Goal: Task Accomplishment & Management: Manage account settings

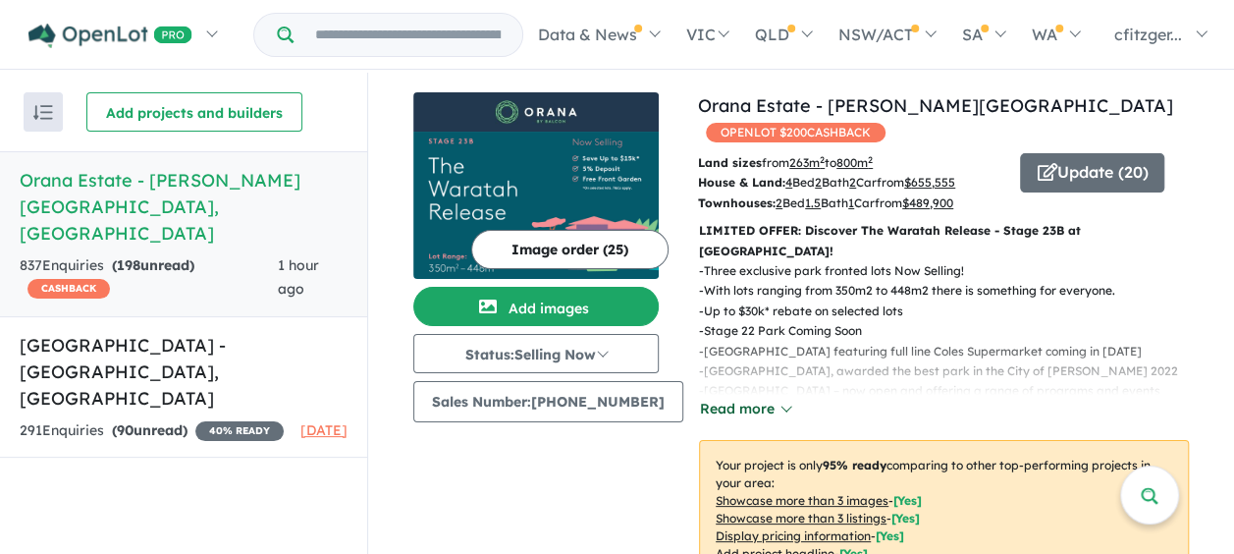
click at [733, 398] on button "Read more" at bounding box center [745, 409] width 92 height 23
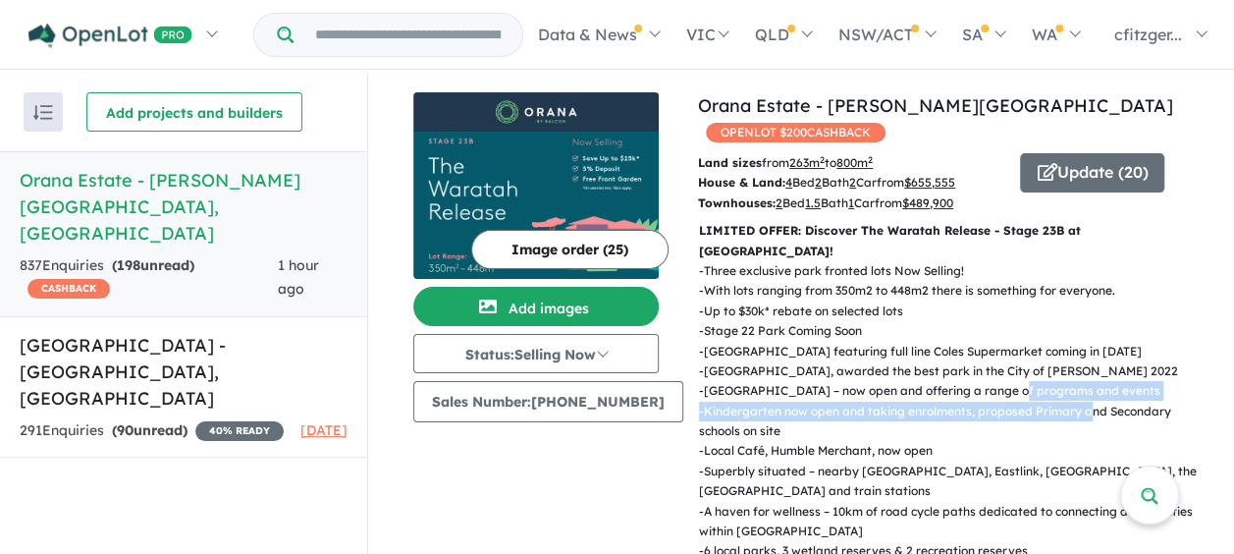
drag, startPoint x: 1004, startPoint y: 342, endPoint x: 1082, endPoint y: 356, distance: 79.9
click at [1082, 356] on div "- Three exclusive park fronted lots Now Selling! - With lots ranging from 350m2…" at bounding box center [936, 441] width 506 height 360
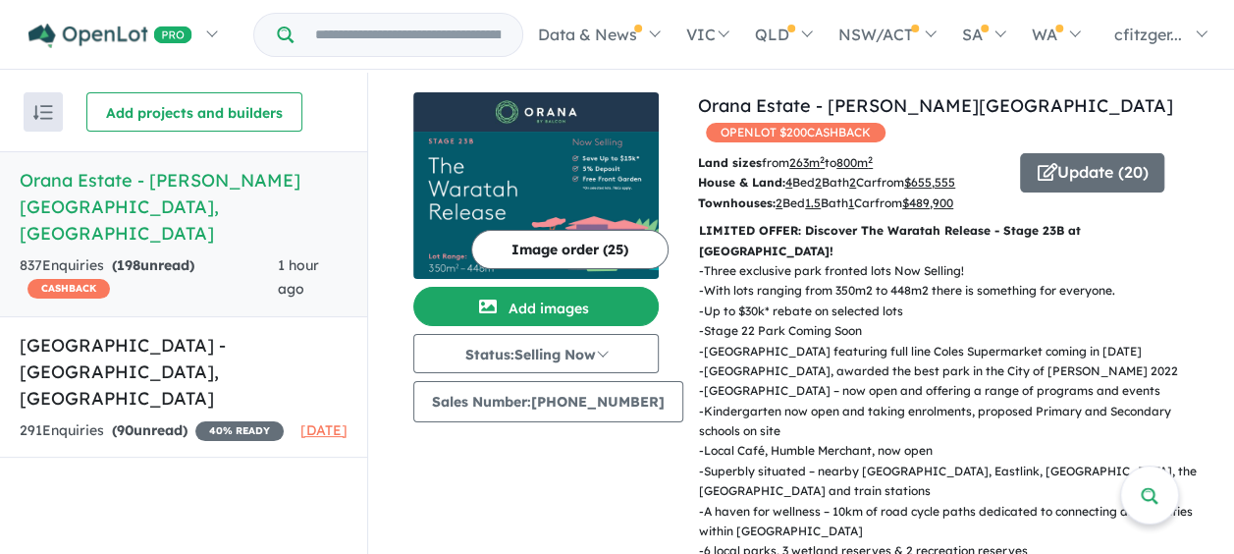
click at [1059, 321] on p "- Stage 22 Park Coming Soon" at bounding box center [952, 331] width 506 height 20
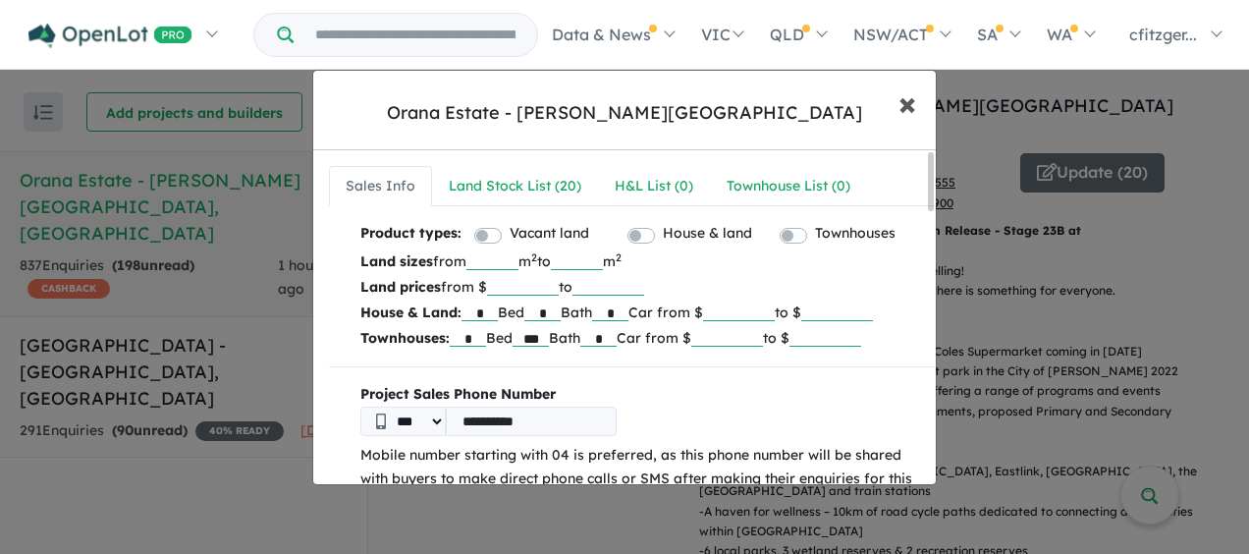
click at [901, 114] on span "×" at bounding box center [907, 102] width 18 height 42
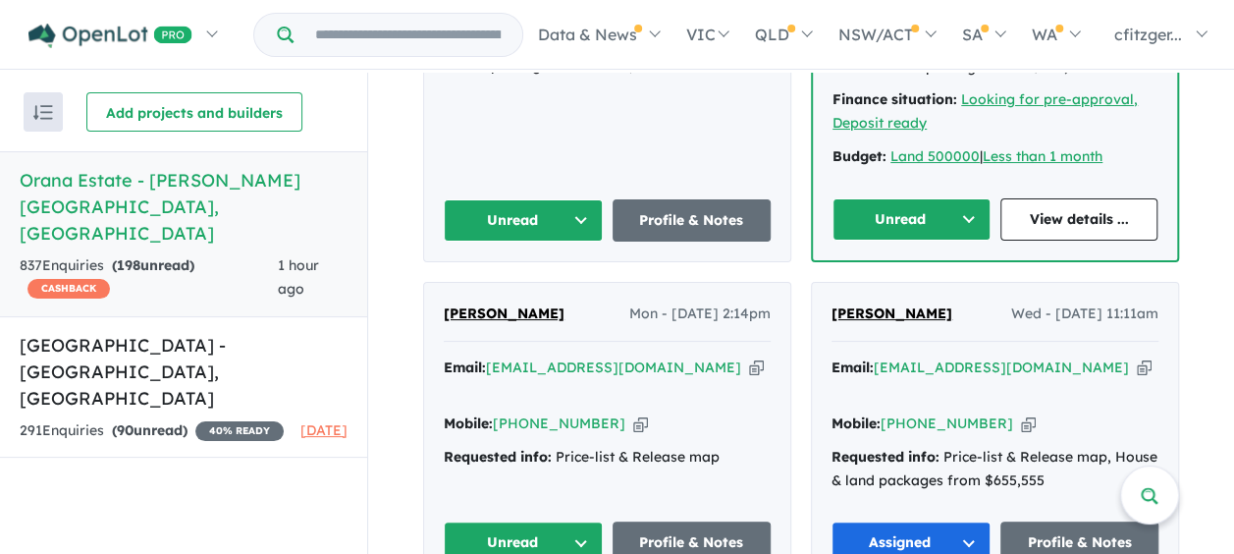
scroll to position [2062, 0]
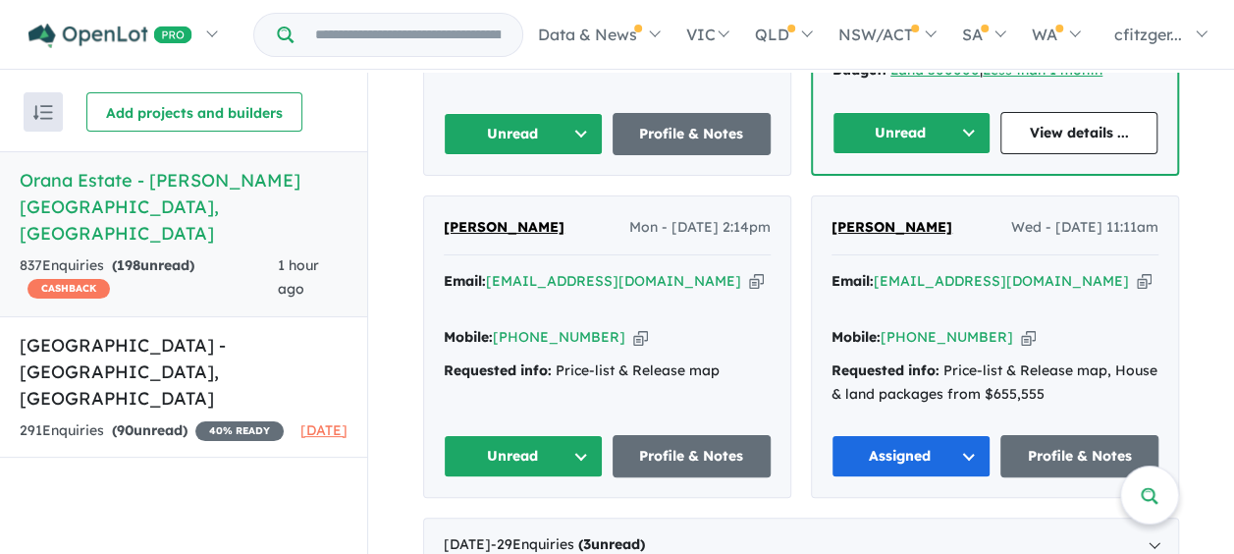
click at [502, 435] on button "Unread" at bounding box center [523, 456] width 159 height 42
click at [491, 525] on button "Assigned" at bounding box center [530, 547] width 171 height 45
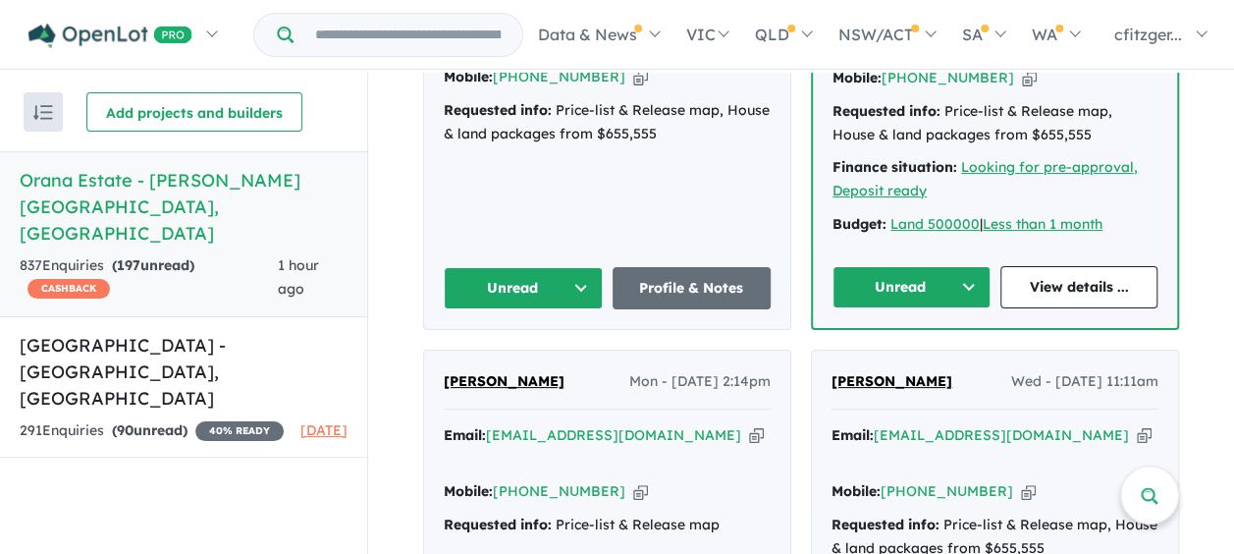
scroll to position [1866, 0]
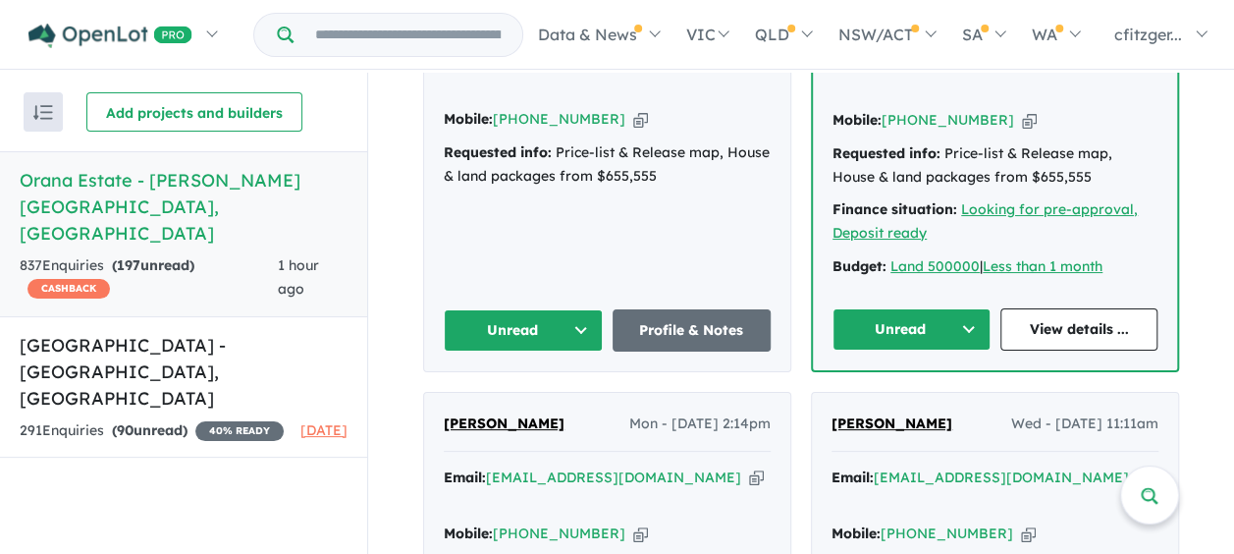
click at [874, 308] on button "Unread" at bounding box center [912, 329] width 158 height 42
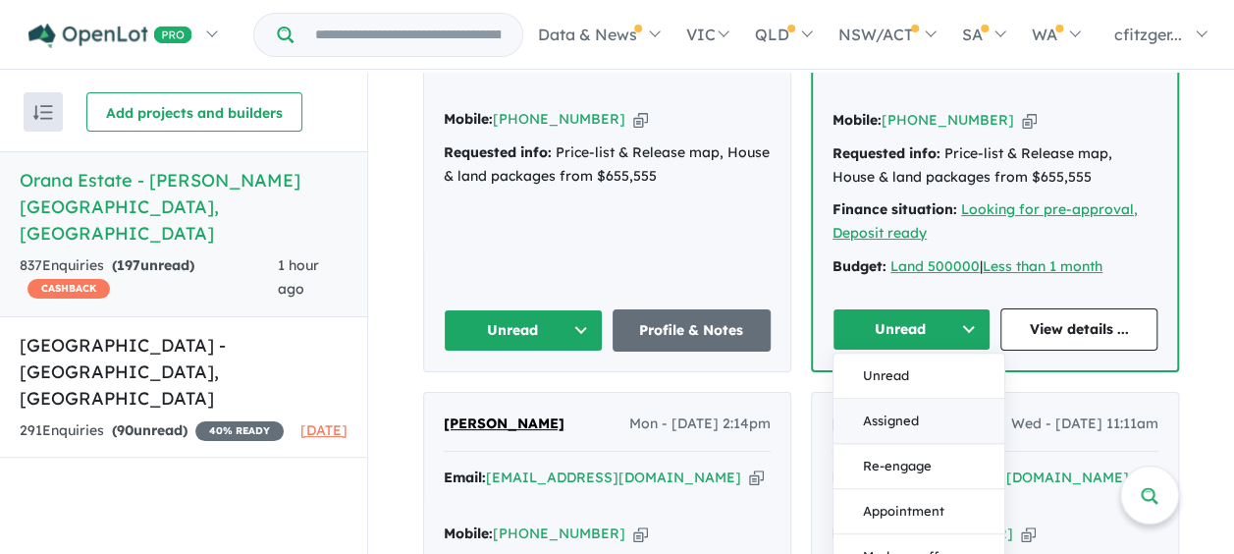
click at [865, 398] on button "Assigned" at bounding box center [919, 420] width 171 height 45
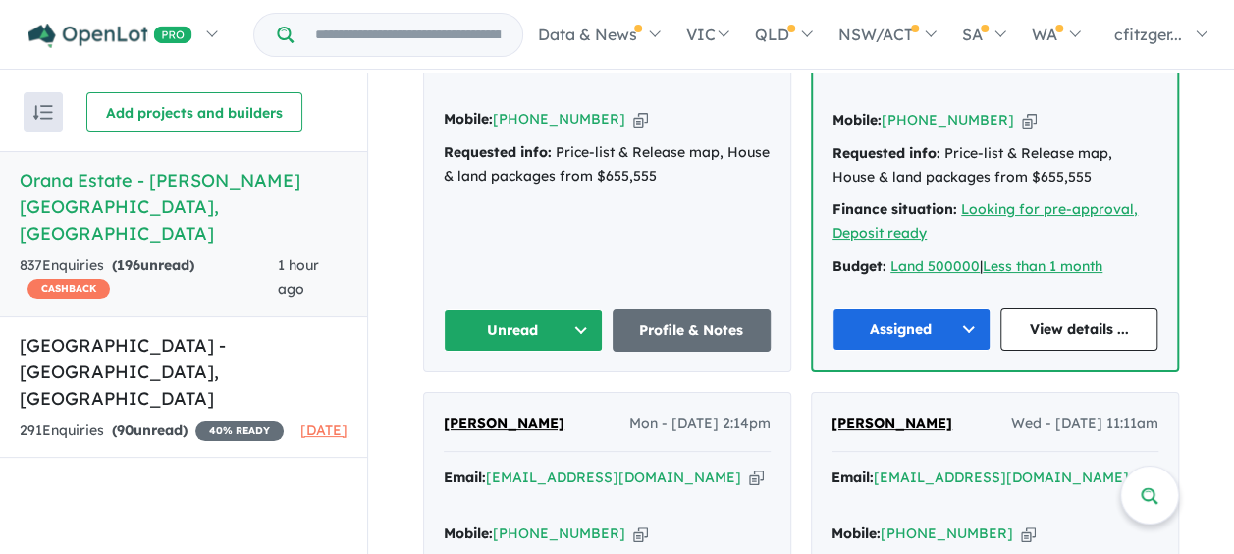
click at [494, 309] on button "Unread" at bounding box center [523, 330] width 159 height 42
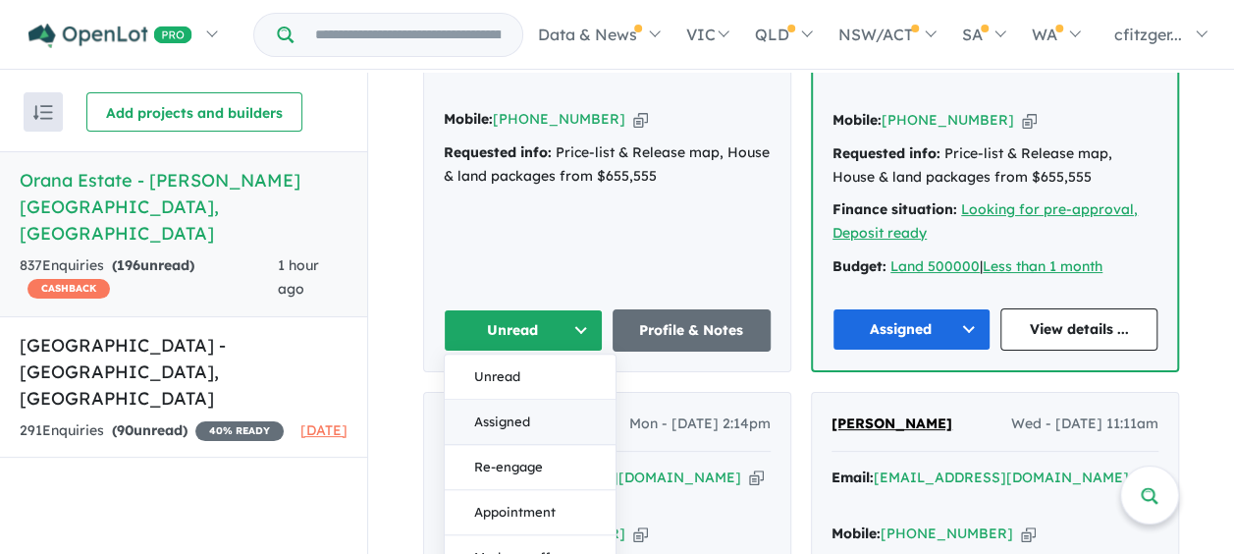
click at [478, 399] on button "Assigned" at bounding box center [530, 421] width 171 height 45
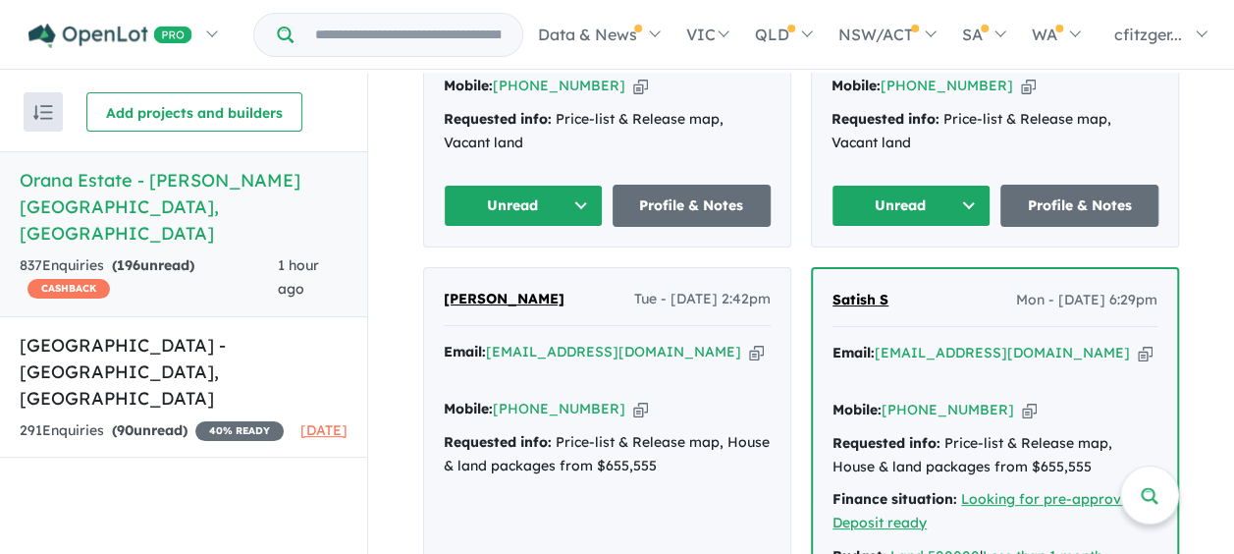
scroll to position [1473, 0]
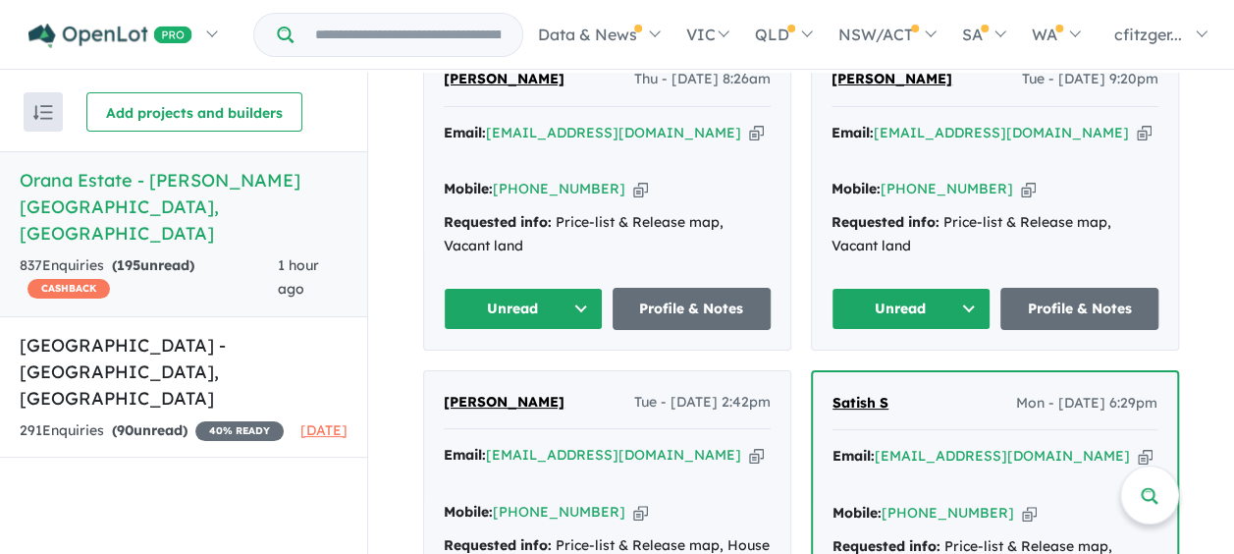
click at [922, 288] on button "Unread" at bounding box center [911, 309] width 159 height 42
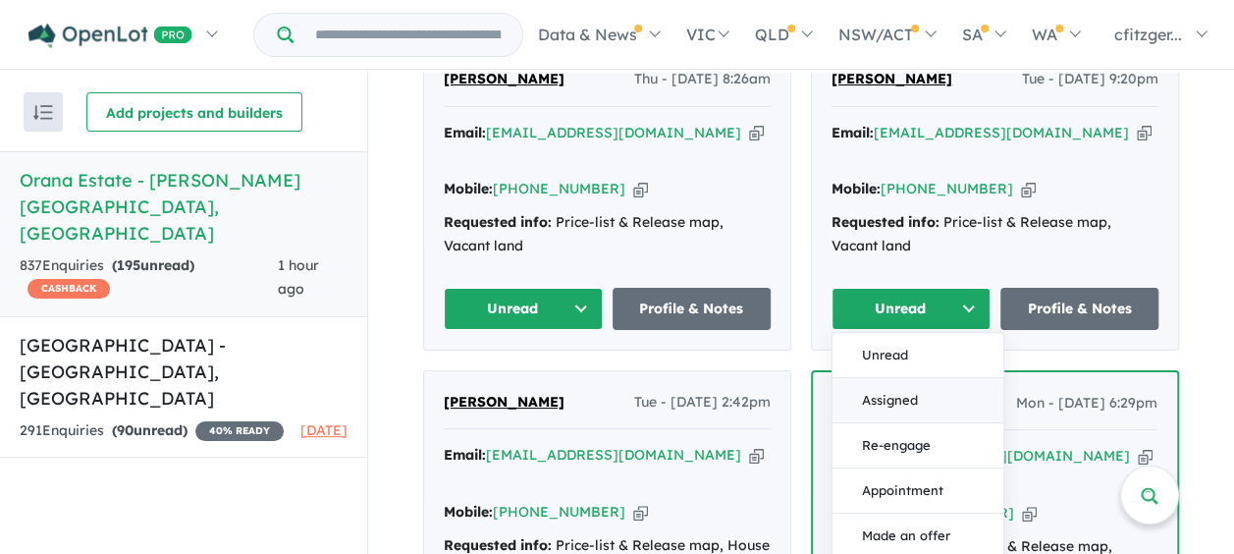
click at [891, 377] on button "Assigned" at bounding box center [918, 399] width 171 height 45
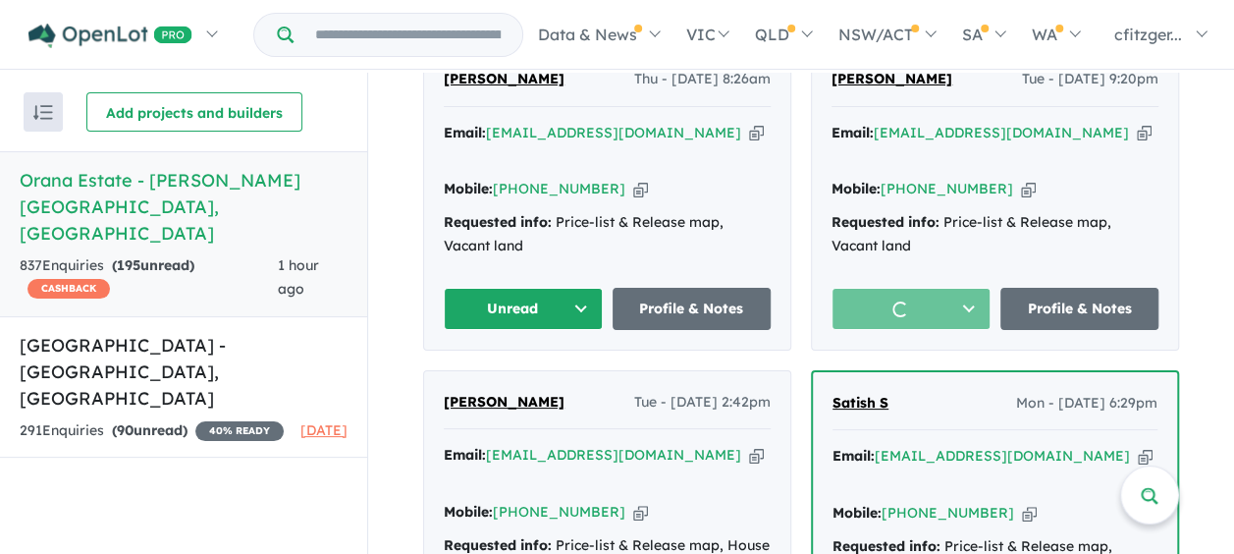
click at [504, 288] on button "Unread" at bounding box center [523, 309] width 159 height 42
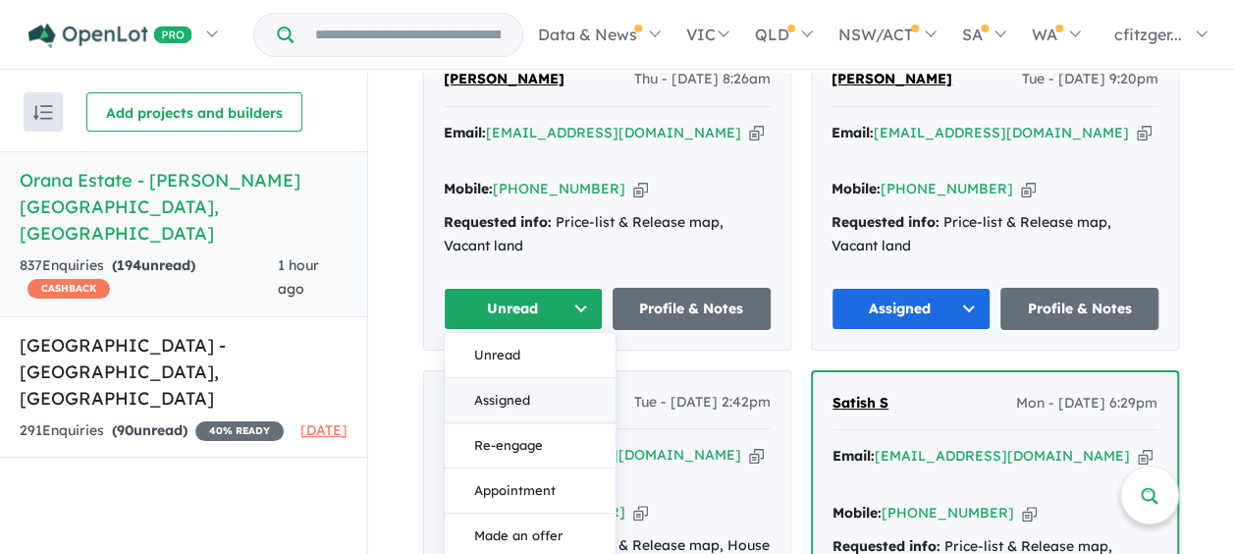
click at [495, 377] on button "Assigned" at bounding box center [530, 399] width 171 height 45
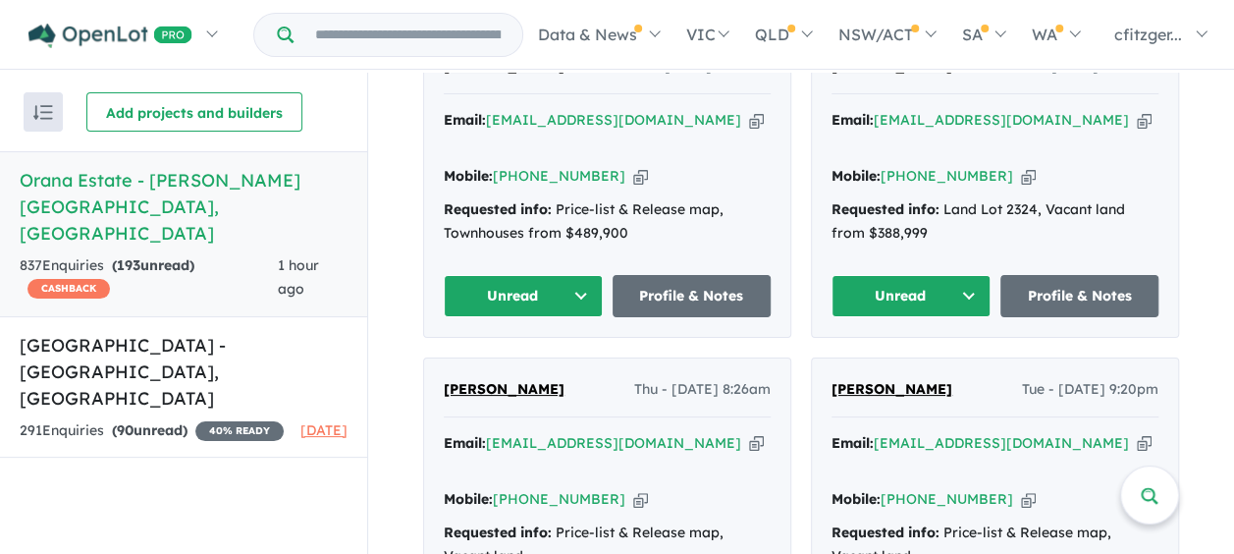
scroll to position [1080, 0]
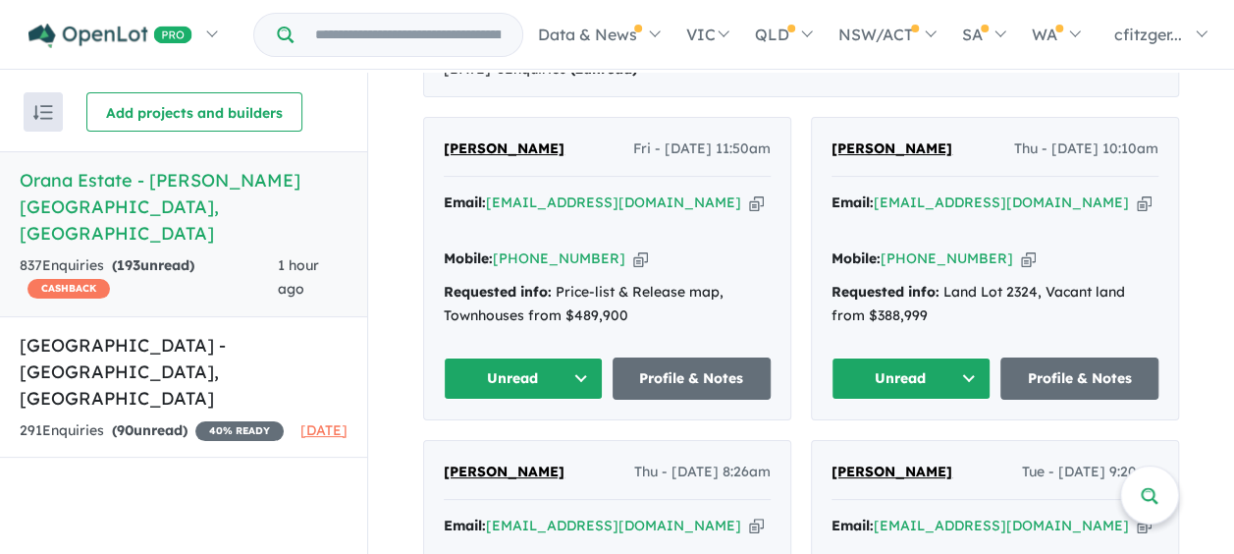
click at [872, 357] on button "Unread" at bounding box center [911, 378] width 159 height 42
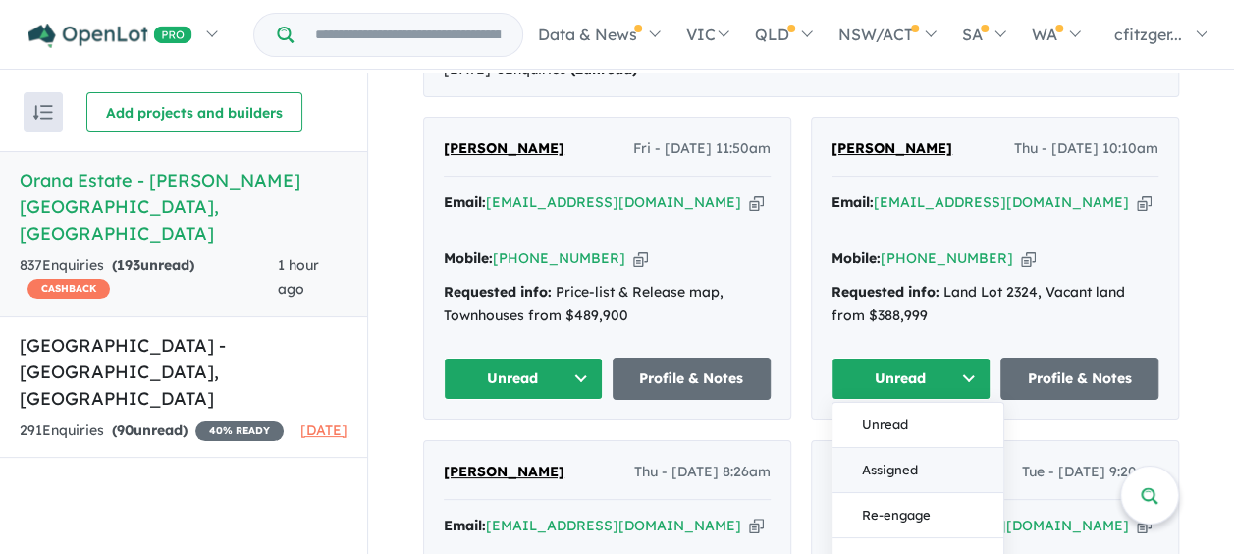
click at [839, 447] on button "Assigned" at bounding box center [918, 469] width 171 height 45
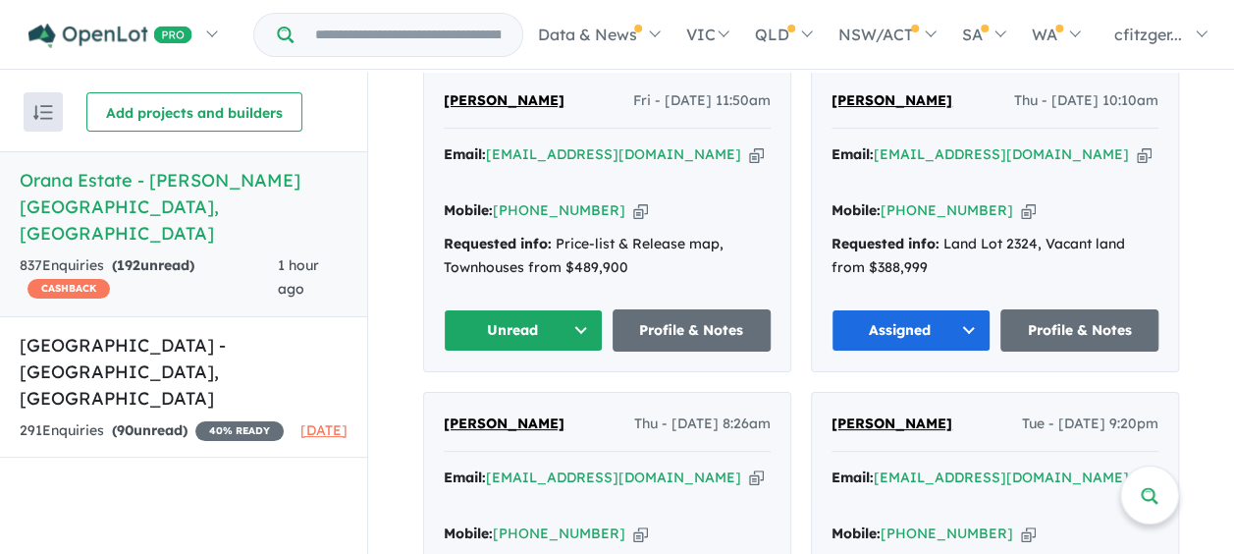
scroll to position [982, 0]
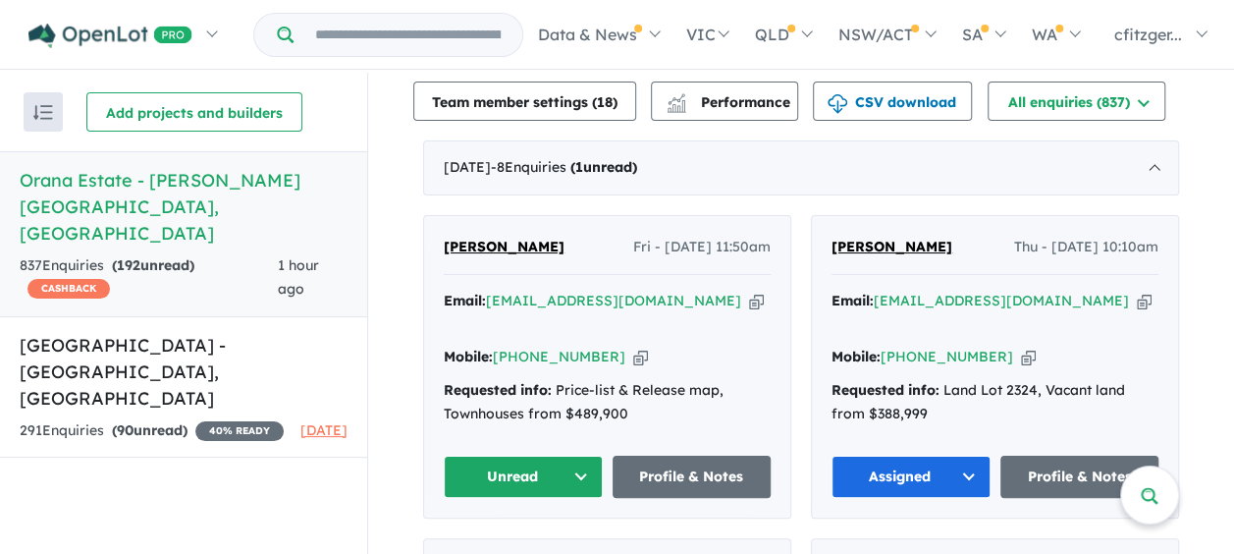
click at [488, 456] on button "Unread" at bounding box center [523, 477] width 159 height 42
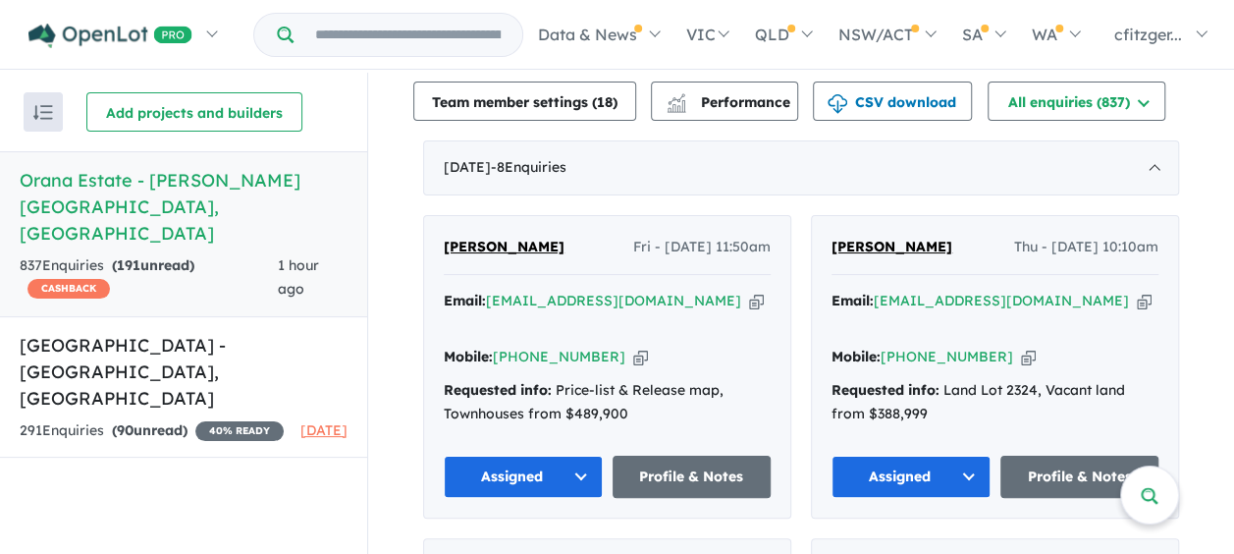
click at [458, 238] on span "[PERSON_NAME]" at bounding box center [504, 247] width 121 height 18
